Goal: Information Seeking & Learning: Understand process/instructions

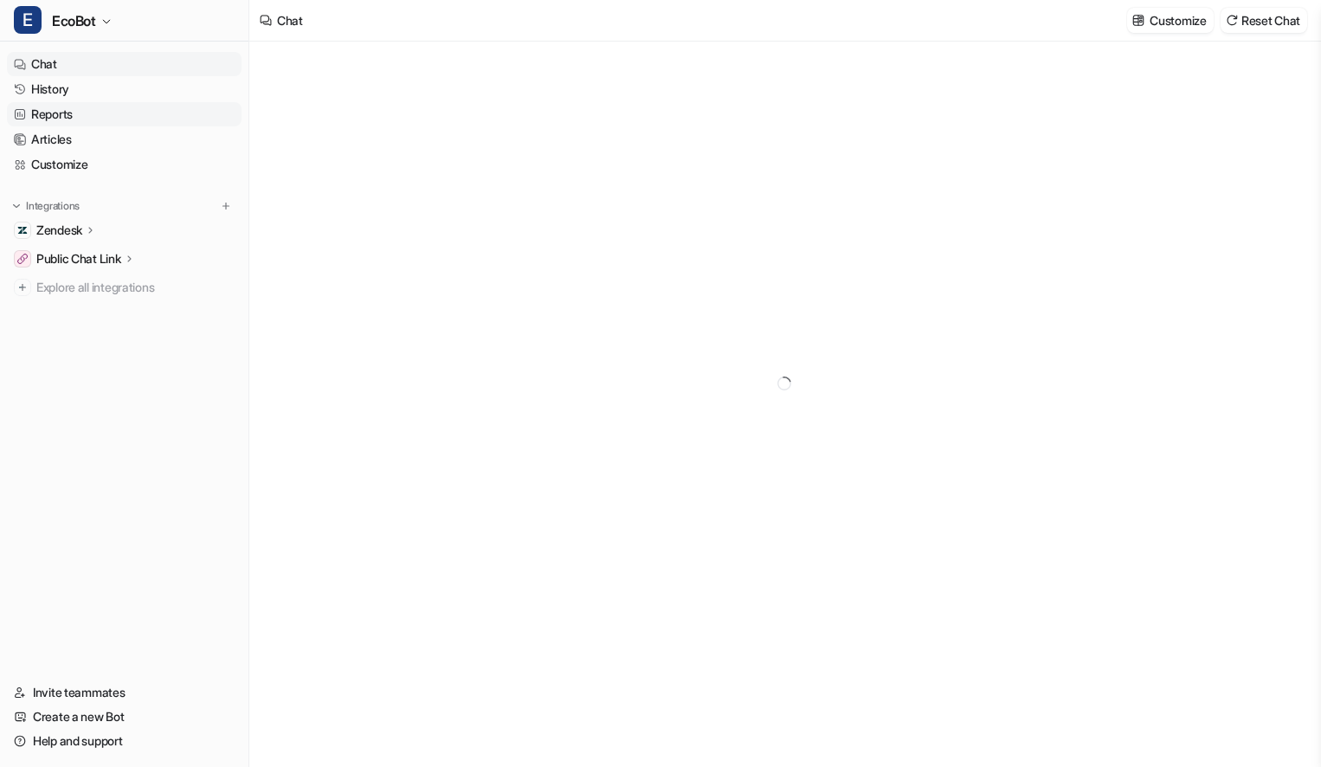
type textarea "**********"
click at [96, 90] on link "History" at bounding box center [124, 89] width 235 height 24
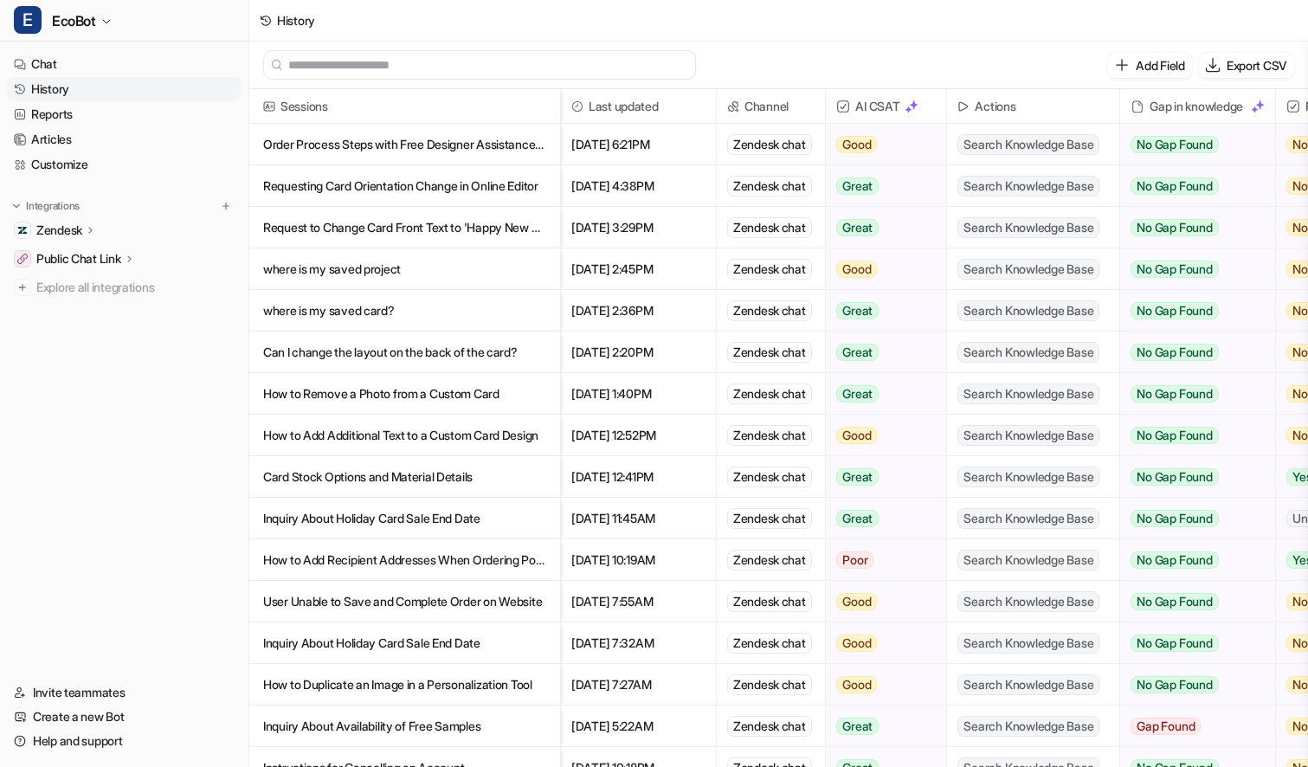
click at [455, 154] on p "Order Process Steps with Free Designer Assistance Explained" at bounding box center [404, 145] width 283 height 42
click at [473, 137] on p "Order Process Steps with Free Designer Assistance Explained" at bounding box center [404, 145] width 283 height 42
click at [402, 152] on p "Order Process Steps with Free Designer Assistance Explained" at bounding box center [404, 145] width 283 height 42
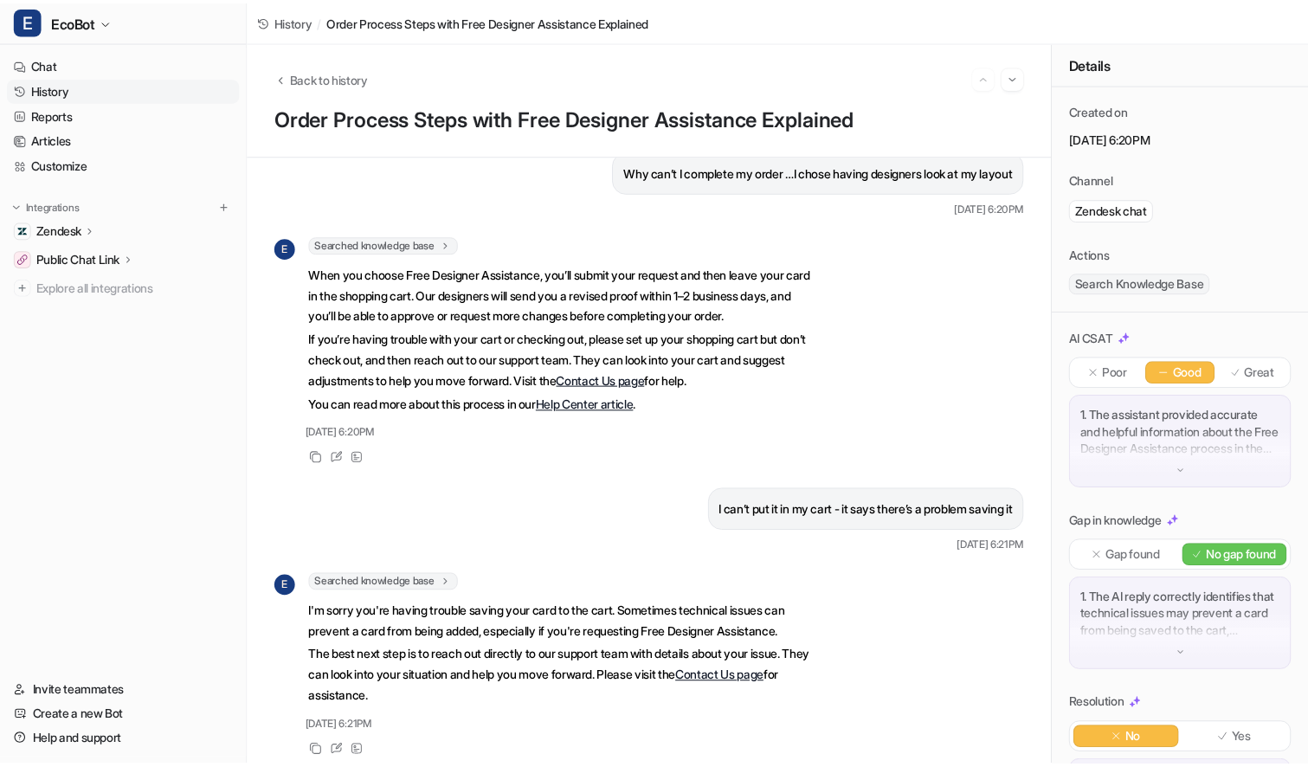
scroll to position [74, 0]
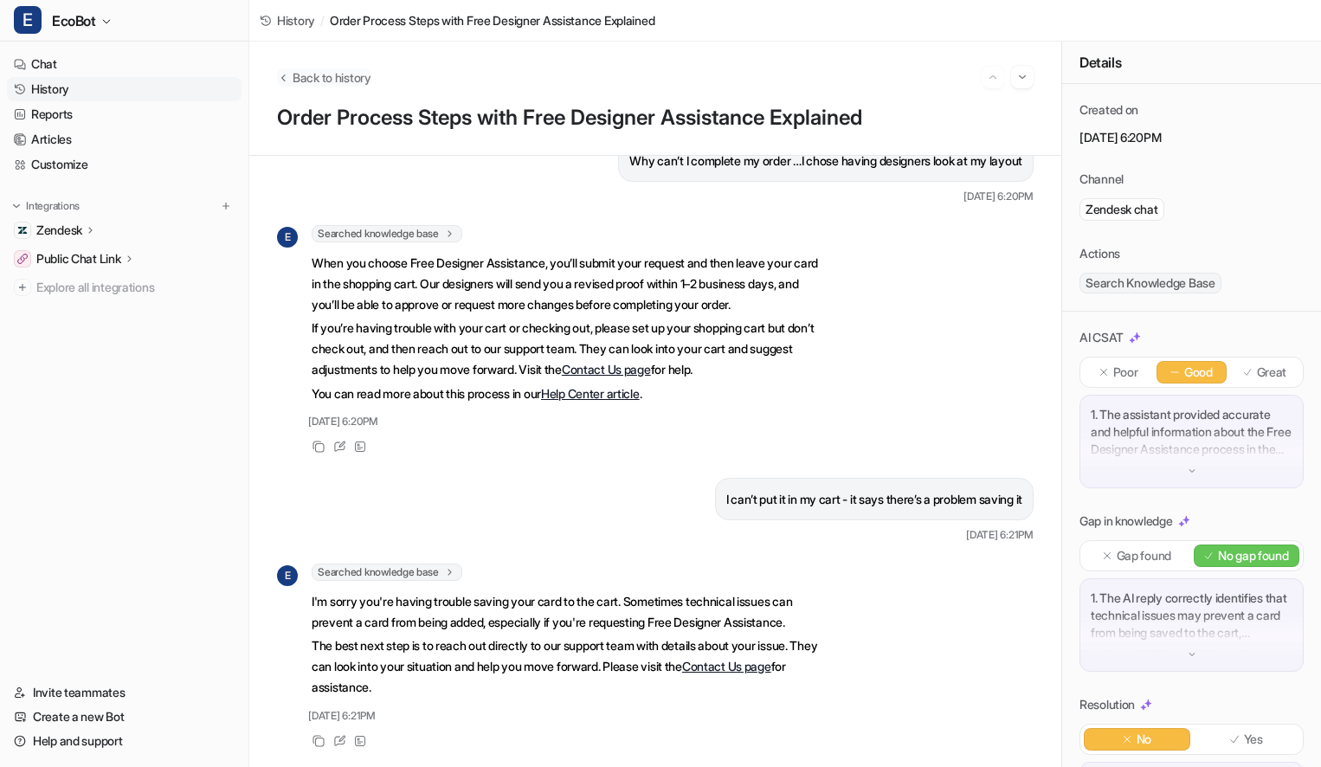
click at [306, 70] on span "Back to history" at bounding box center [332, 77] width 79 height 18
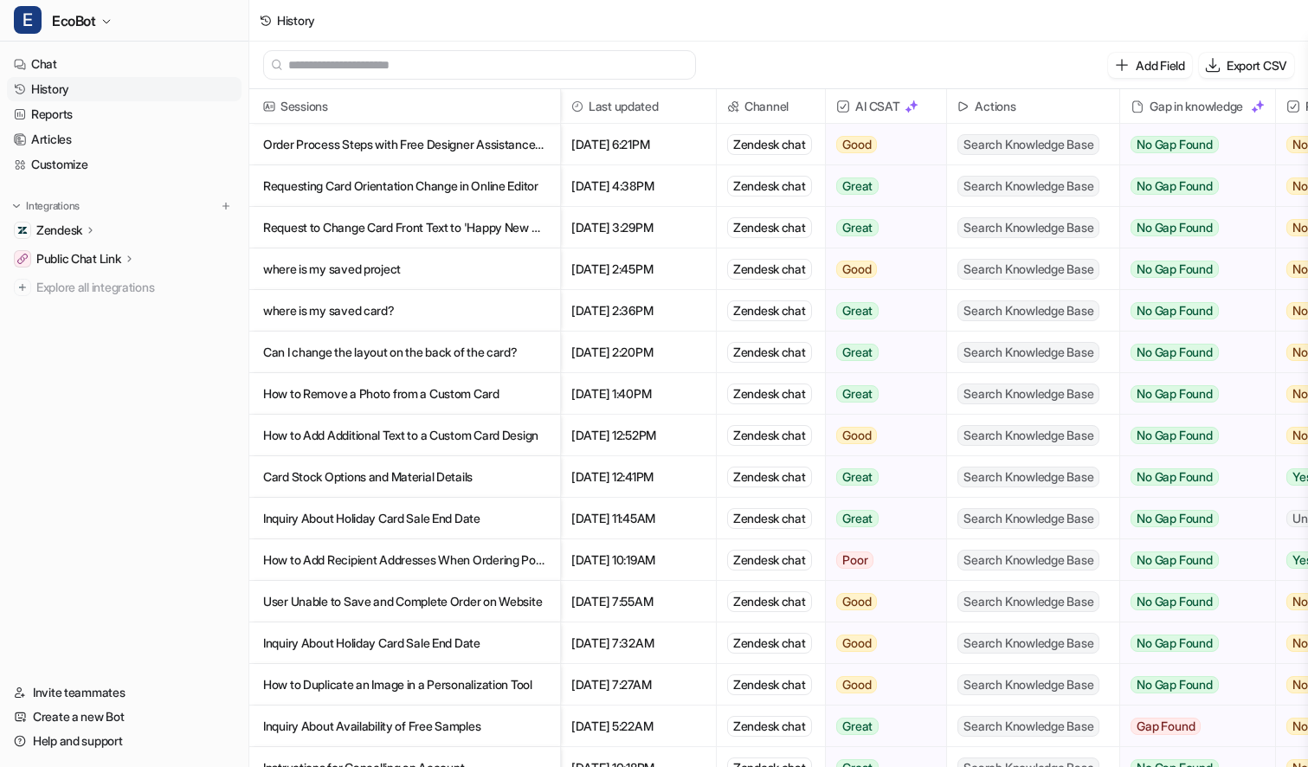
click at [461, 147] on p "Order Process Steps with Free Designer Assistance Explained" at bounding box center [404, 145] width 283 height 42
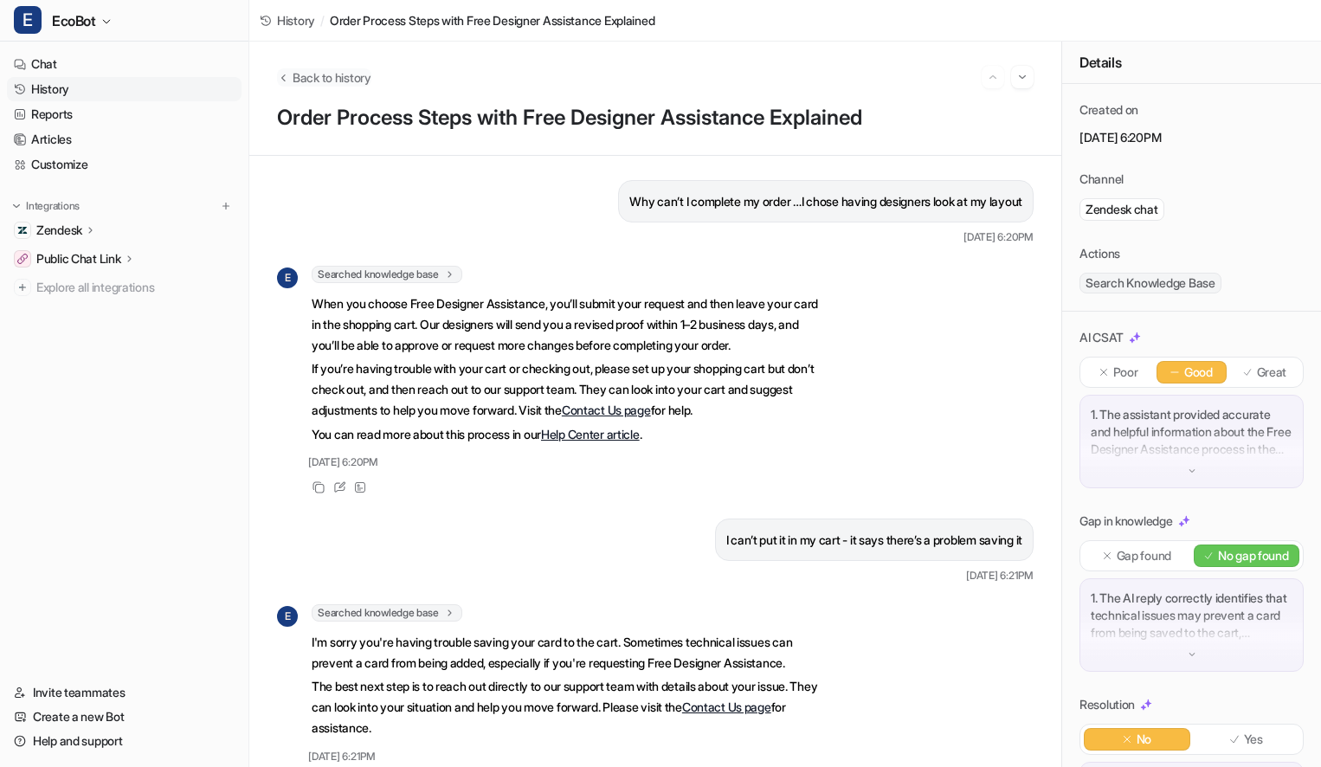
click at [306, 81] on span "Back to history" at bounding box center [332, 77] width 79 height 18
